Goal: Task Accomplishment & Management: Manage account settings

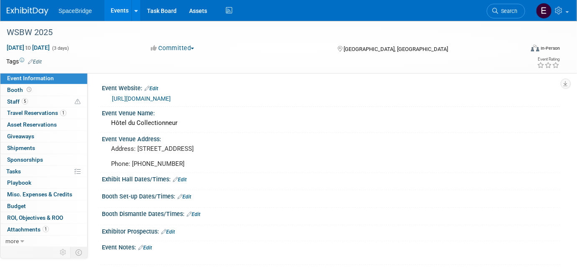
click at [33, 13] on img at bounding box center [28, 11] width 42 height 8
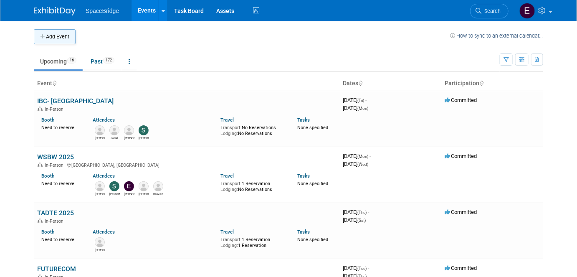
click at [63, 40] on button "Add Event" at bounding box center [55, 36] width 42 height 15
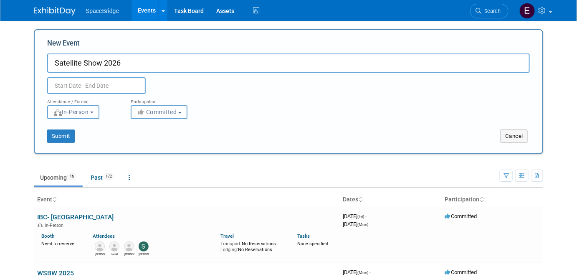
type input "Satellite Show 2026"
click at [139, 85] on input "text" at bounding box center [96, 85] width 98 height 17
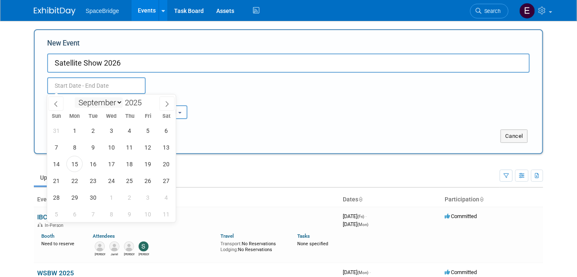
click at [118, 103] on select "January February March April May June July August September October November De…" at bounding box center [99, 102] width 48 height 10
click at [166, 102] on icon at bounding box center [167, 104] width 6 height 6
select select "11"
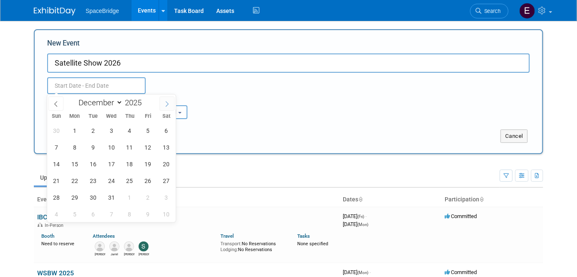
click at [166, 102] on icon at bounding box center [167, 104] width 6 height 6
type input "2026"
click at [166, 102] on icon at bounding box center [167, 104] width 6 height 6
select select "2"
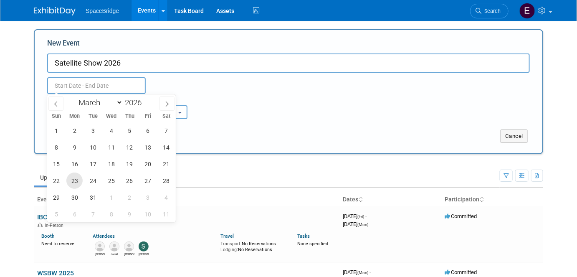
click at [76, 181] on span "23" at bounding box center [74, 180] width 16 height 16
click at [129, 184] on span "26" at bounding box center [129, 180] width 16 height 16
type input "[DATE] to [DATE]"
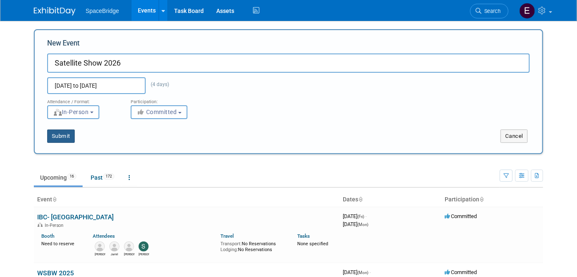
click at [64, 140] on button "Submit" at bounding box center [61, 135] width 28 height 13
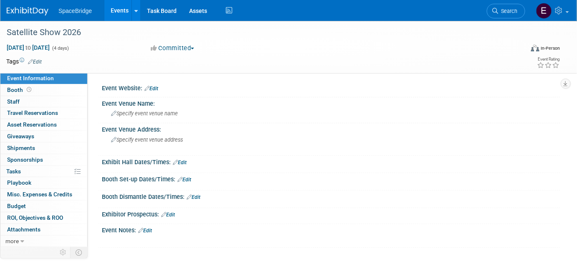
click at [158, 89] on link "Edit" at bounding box center [151, 89] width 14 height 6
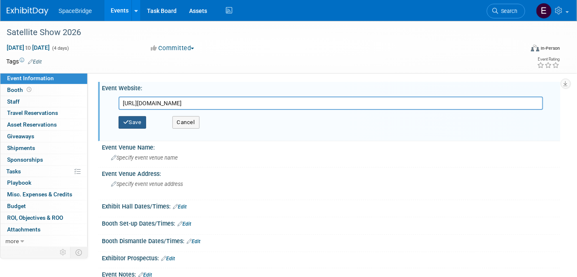
type input "[URL][DOMAIN_NAME]"
click at [136, 120] on button "Save" at bounding box center [132, 122] width 28 height 13
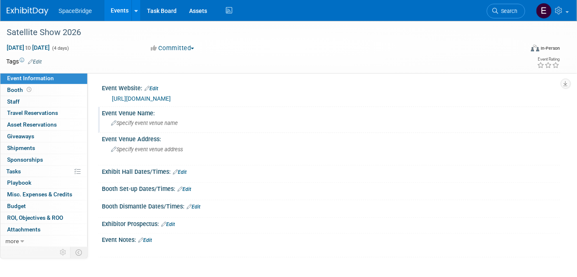
click at [144, 124] on span "Specify event venue name" at bounding box center [144, 123] width 67 height 6
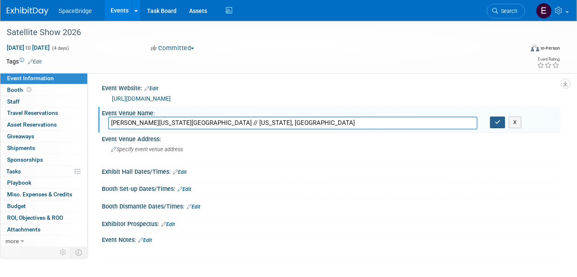
type input "[PERSON_NAME][US_STATE][GEOGRAPHIC_DATA] // [US_STATE], [GEOGRAPHIC_DATA]"
click at [499, 126] on button "button" at bounding box center [497, 122] width 15 height 12
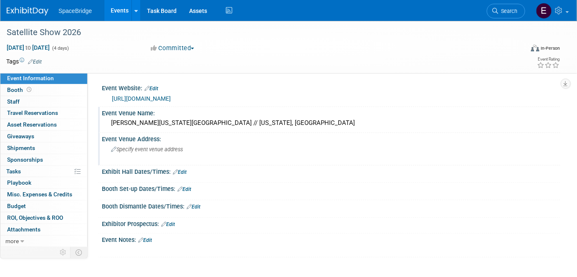
click at [169, 148] on span "Specify event venue address" at bounding box center [147, 149] width 72 height 6
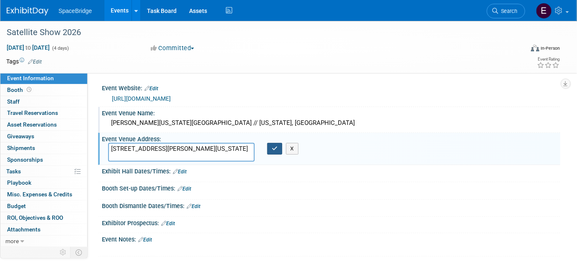
type textarea "[STREET_ADDRESS][PERSON_NAME][US_STATE]"
click at [275, 149] on icon "button" at bounding box center [275, 148] width 6 height 5
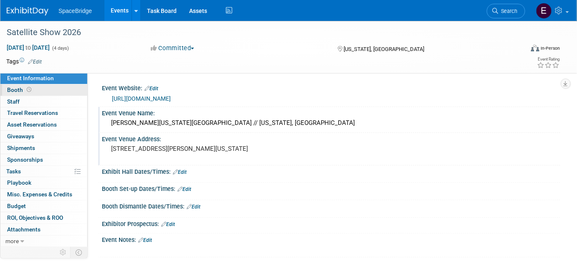
click at [23, 94] on link "Booth" at bounding box center [43, 89] width 87 height 11
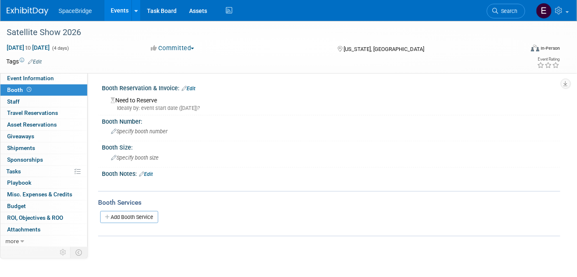
click at [192, 87] on link "Edit" at bounding box center [188, 89] width 14 height 6
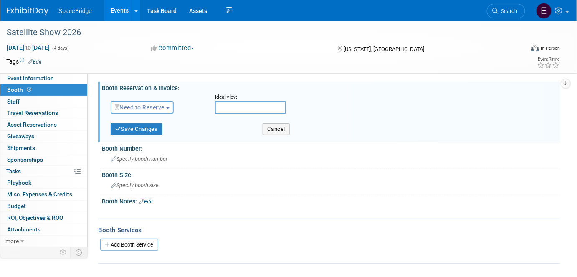
click at [148, 109] on span "Need to Reserve" at bounding box center [140, 107] width 50 height 7
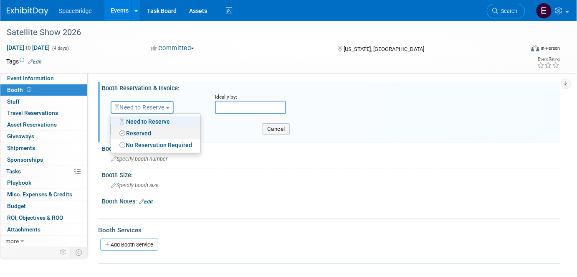
click at [145, 135] on link "Reserved" at bounding box center [155, 133] width 89 height 12
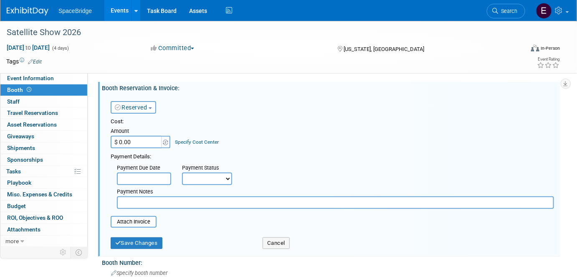
click at [139, 143] on input "$ 0.00" at bounding box center [137, 142] width 52 height 13
type input "$ 23,900.00"
click at [316, 144] on div "Cost: Amount $ 23,900.00 Specify Cost Center Cost Center -- Not Specified --" at bounding box center [332, 133] width 443 height 30
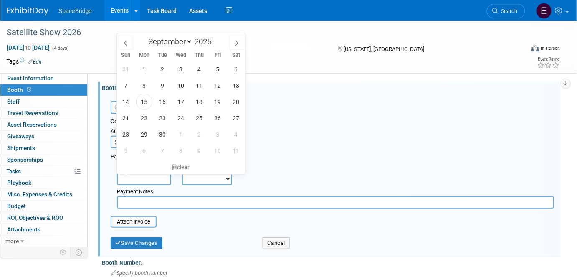
click at [156, 179] on input "text" at bounding box center [144, 178] width 54 height 13
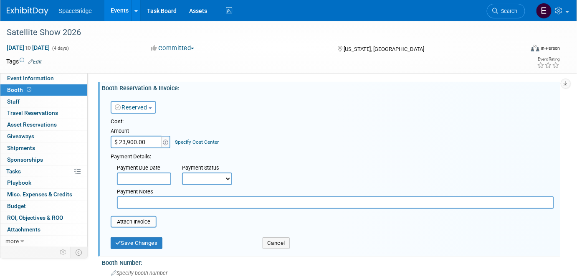
click at [361, 134] on div "Cost: Amount $ 23,900.00 Specify Cost Center Cost Center -- Not Specified --" at bounding box center [332, 133] width 443 height 30
click at [132, 221] on input "file" at bounding box center [105, 222] width 99 height 10
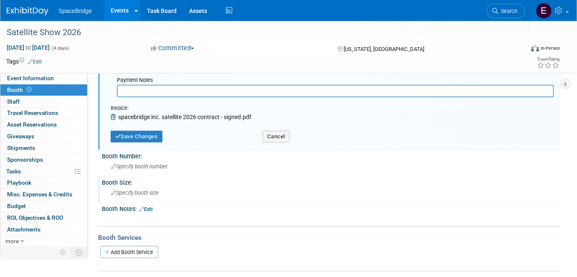
scroll to position [113, 0]
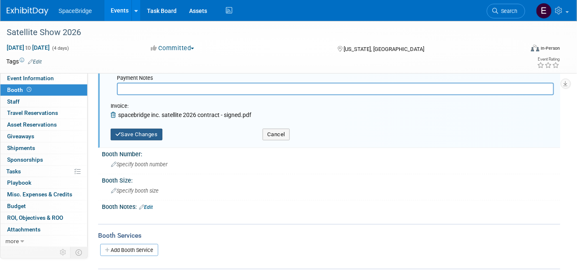
click at [139, 131] on button "Save Changes" at bounding box center [137, 135] width 52 height 12
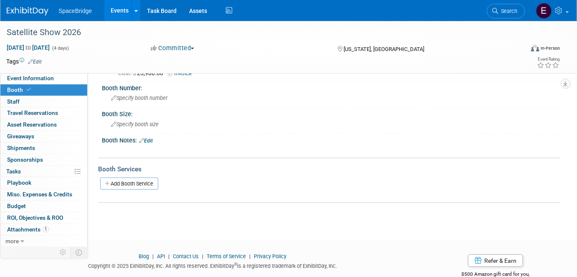
scroll to position [20, 0]
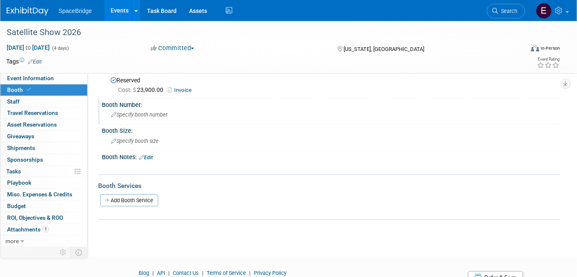
click at [150, 113] on span "Specify booth number" at bounding box center [139, 114] width 56 height 6
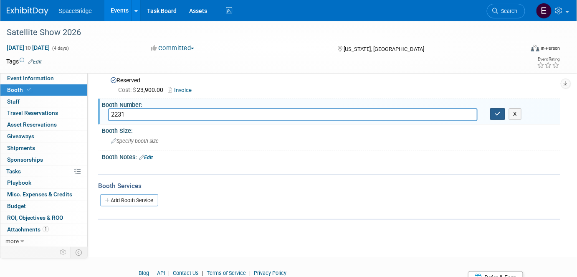
type input "2231"
click at [496, 116] on button "button" at bounding box center [497, 114] width 15 height 12
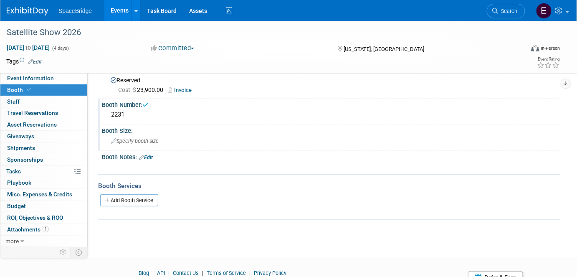
click at [146, 138] on span "Specify booth size" at bounding box center [135, 141] width 48 height 6
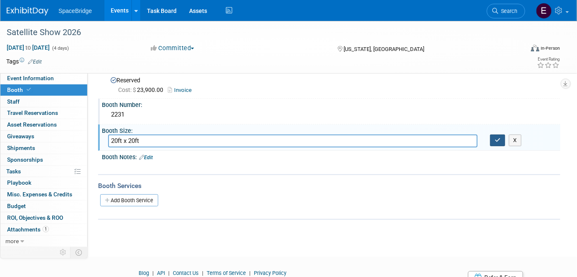
type input "20ft x 20ft"
click at [496, 143] on button "button" at bounding box center [497, 140] width 15 height 12
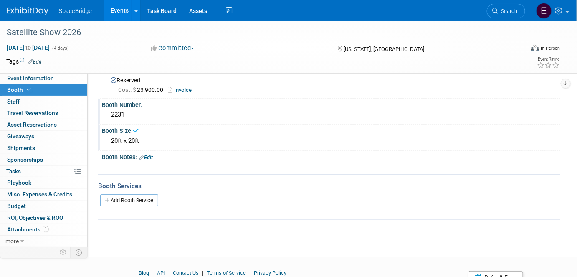
scroll to position [0, 0]
